Goal: Information Seeking & Learning: Learn about a topic

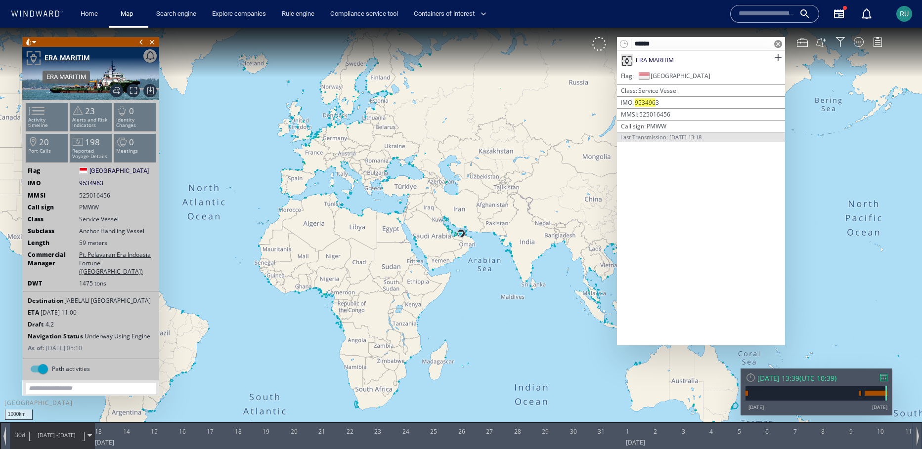
click at [74, 58] on div "ERA MARITIM" at bounding box center [66, 58] width 45 height 12
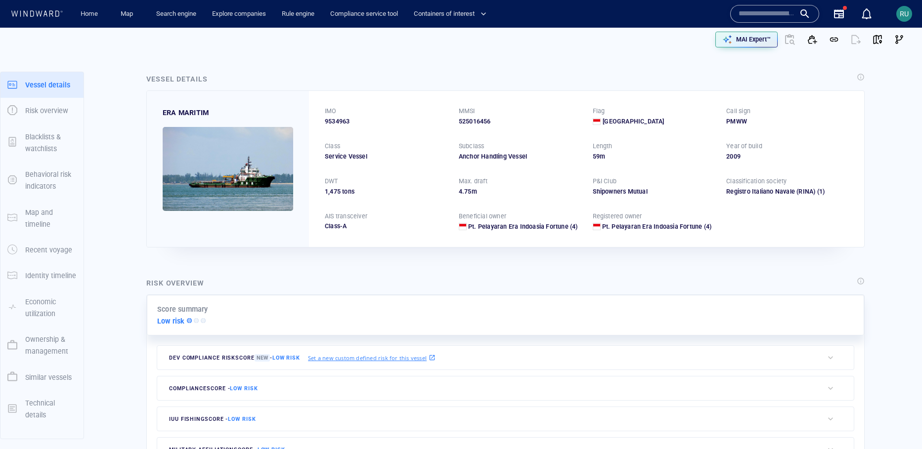
click at [35, 348] on p "Ownership & management" at bounding box center [50, 346] width 51 height 24
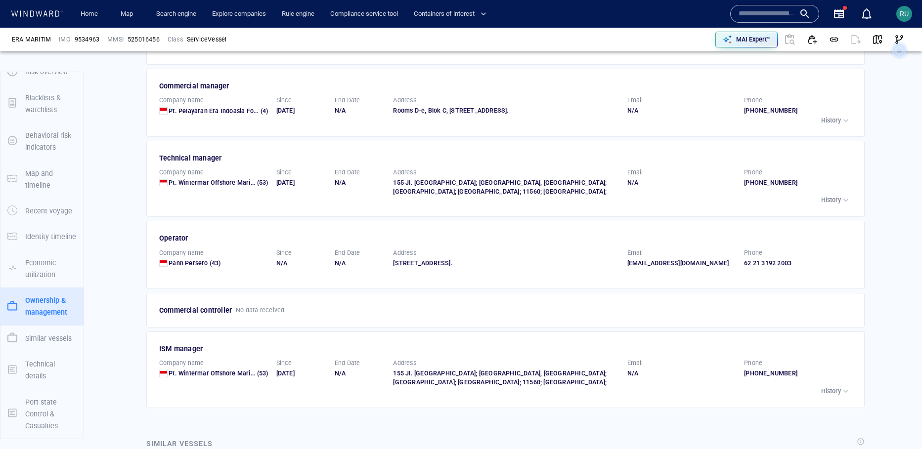
scroll to position [1627, 0]
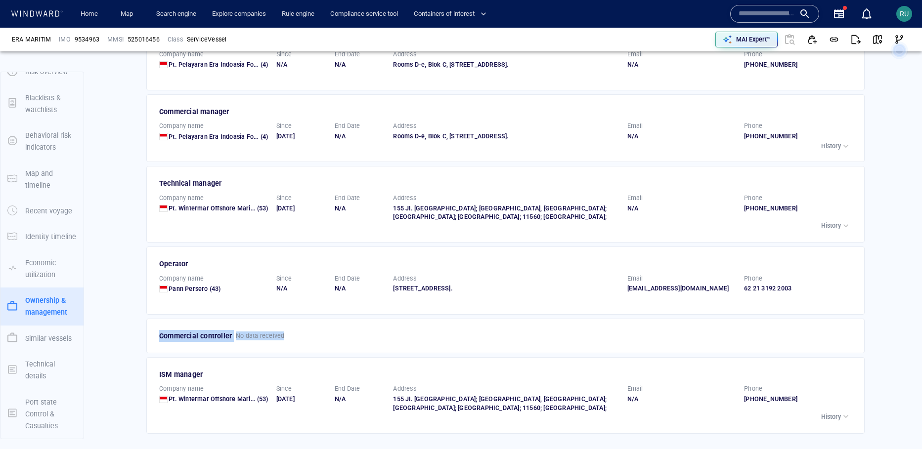
drag, startPoint x: 256, startPoint y: 337, endPoint x: 151, endPoint y: 359, distance: 107.0
click at [151, 353] on div "Commercial controller No data received" at bounding box center [505, 336] width 718 height 35
copy div "Commercial controller No data received"
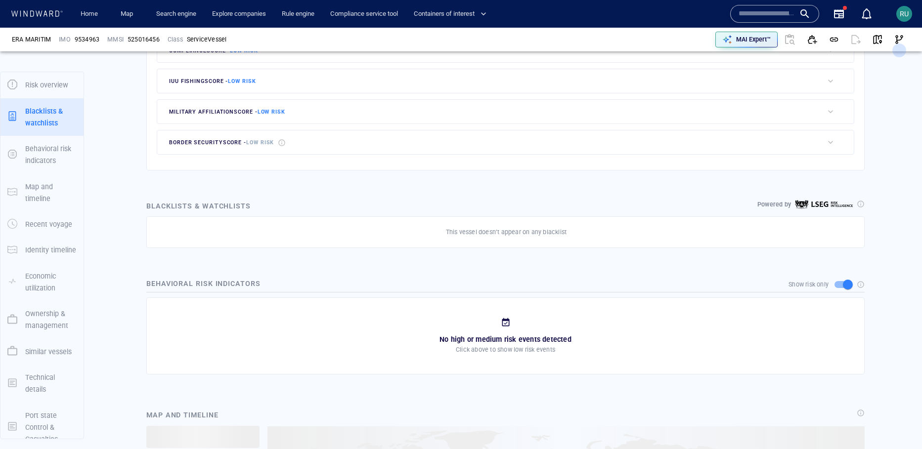
scroll to position [39, 0]
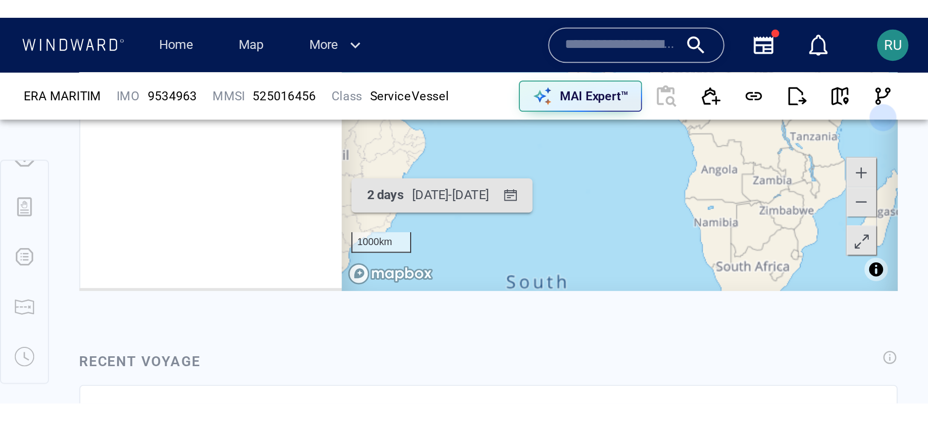
scroll to position [9879, 0]
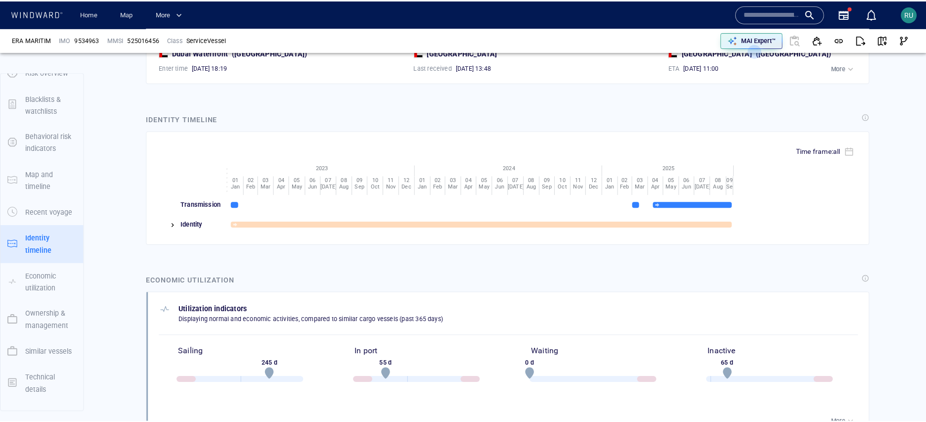
scroll to position [21, 0]
